Goal: Task Accomplishment & Management: Complete application form

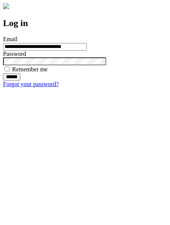
type input "**********"
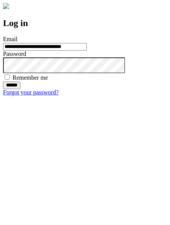
click at [20, 89] on input "******" at bounding box center [11, 86] width 17 height 8
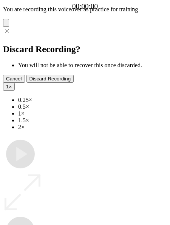
type input "**********"
